Goal: Find contact information: Find contact information

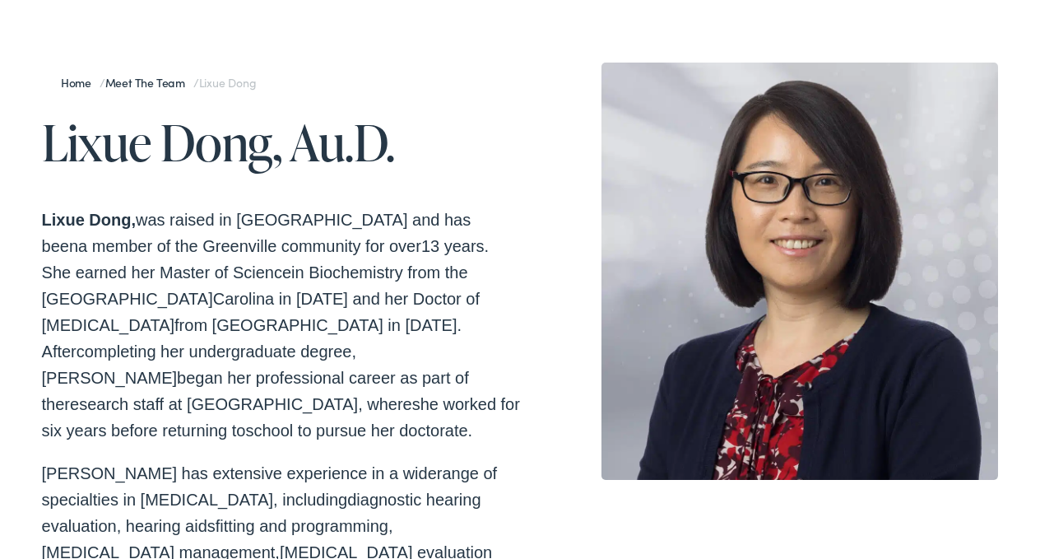
scroll to position [149, 0]
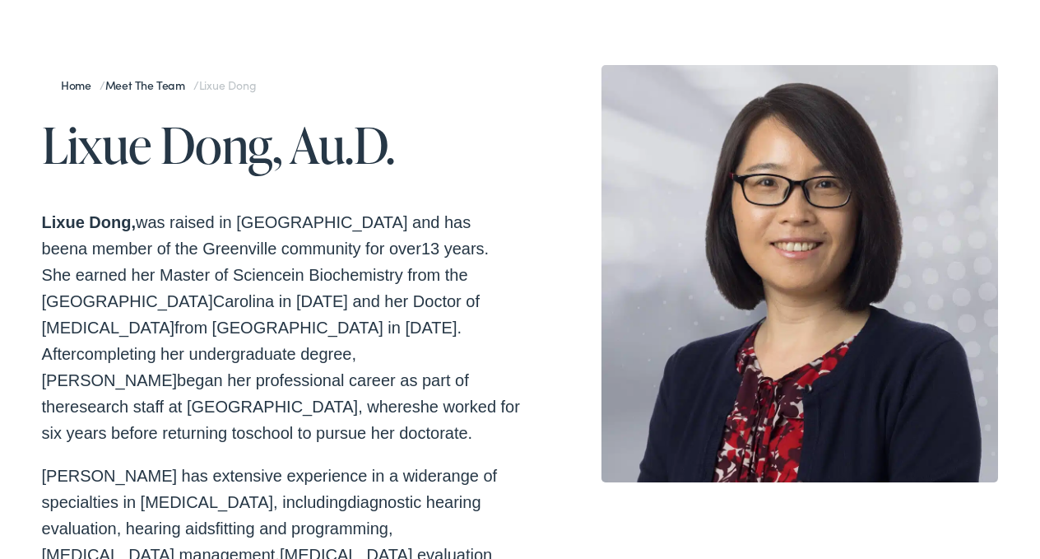
click at [81, 87] on link "Home" at bounding box center [80, 85] width 39 height 16
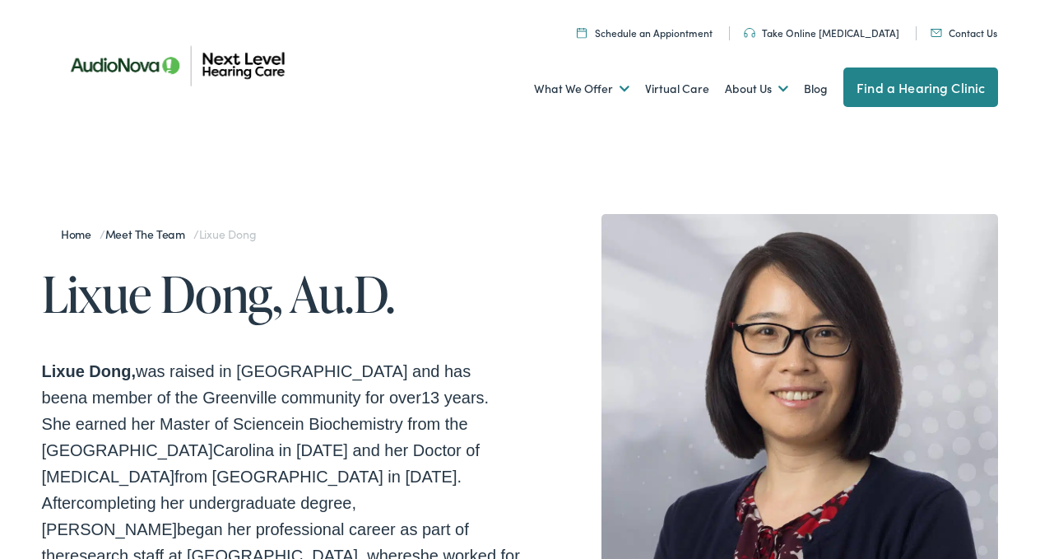
scroll to position [0, 0]
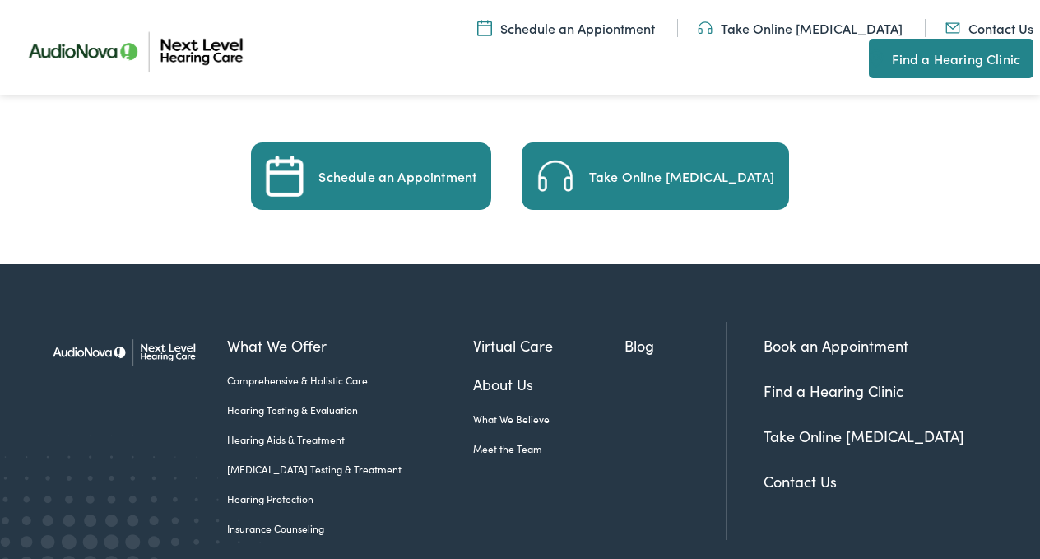
scroll to position [2831, 0]
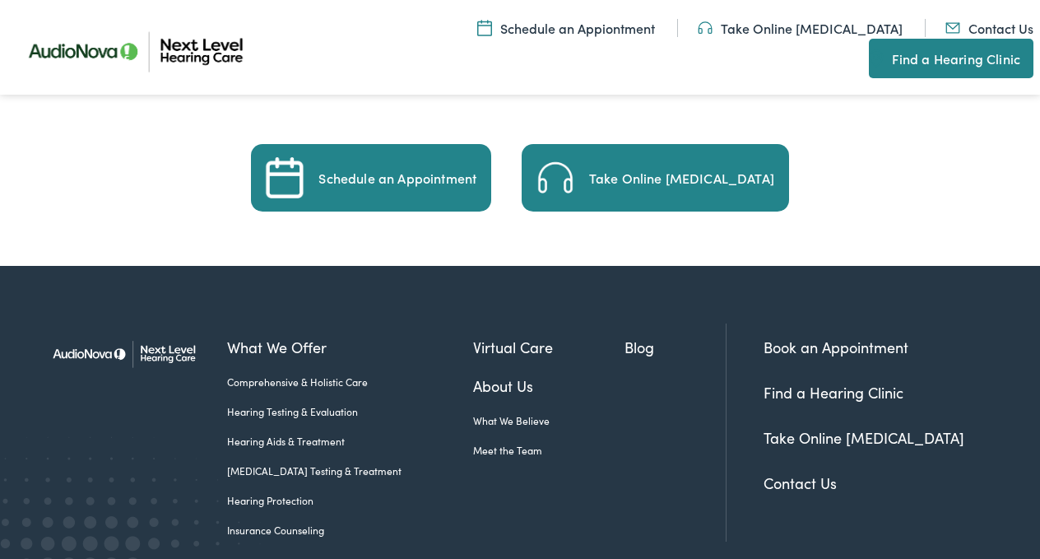
click at [790, 472] on link "Contact Us" at bounding box center [800, 482] width 73 height 21
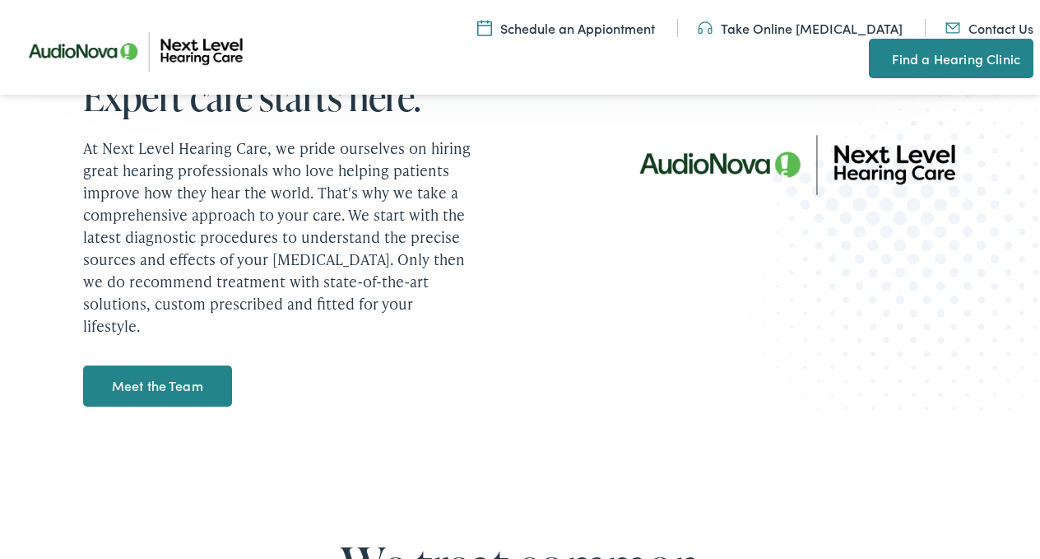
scroll to position [1404, 0]
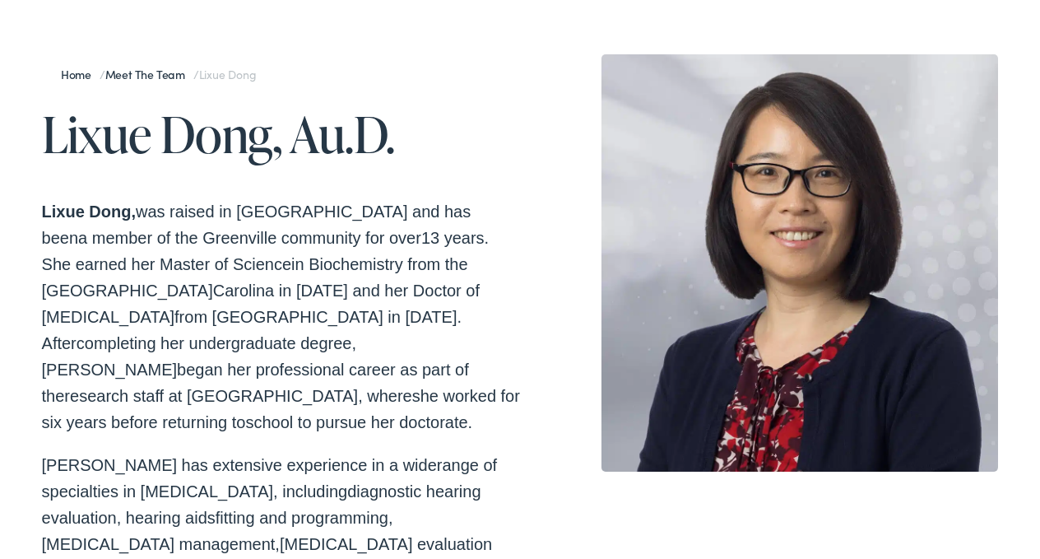
scroll to position [159, 0]
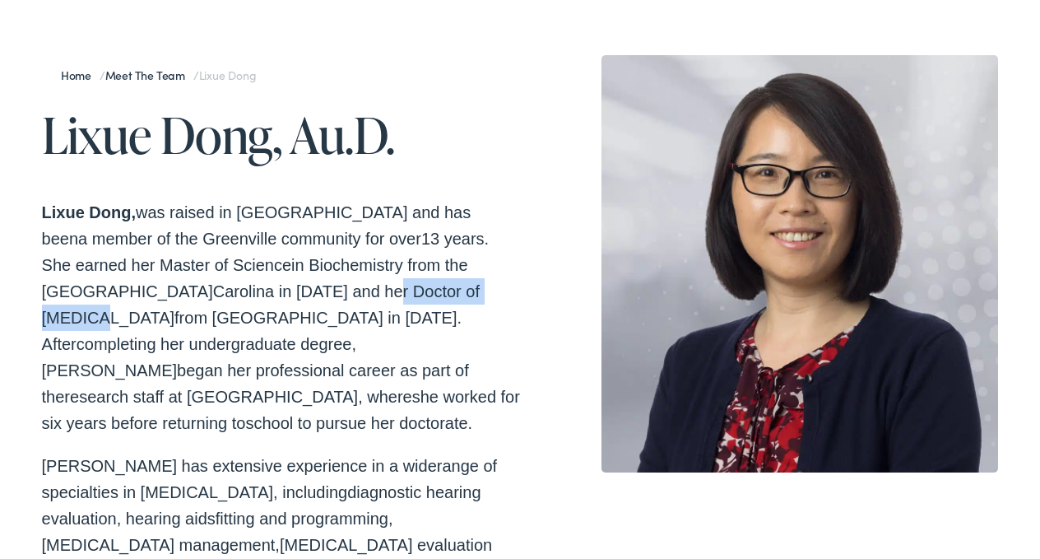
drag, startPoint x: 162, startPoint y: 292, endPoint x: 308, endPoint y: 295, distance: 145.6
click at [308, 295] on span "Carolina in 2009 and her Doctor of Audiology" at bounding box center [261, 304] width 438 height 44
copy span "Doctor of Audiology"
